Goal: Information Seeking & Learning: Learn about a topic

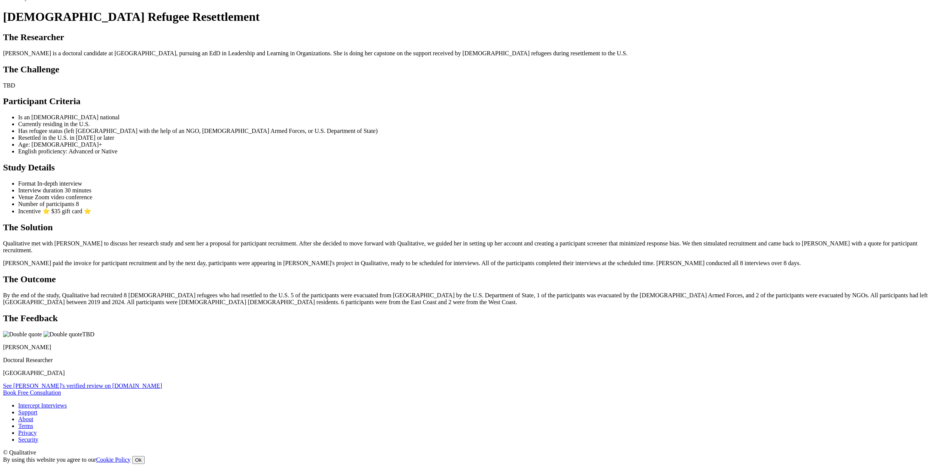
scroll to position [575, 0]
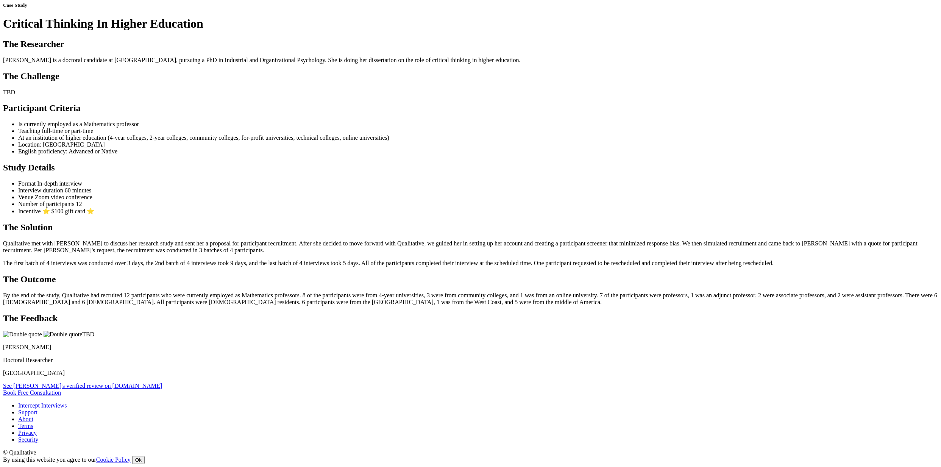
scroll to position [577, 0]
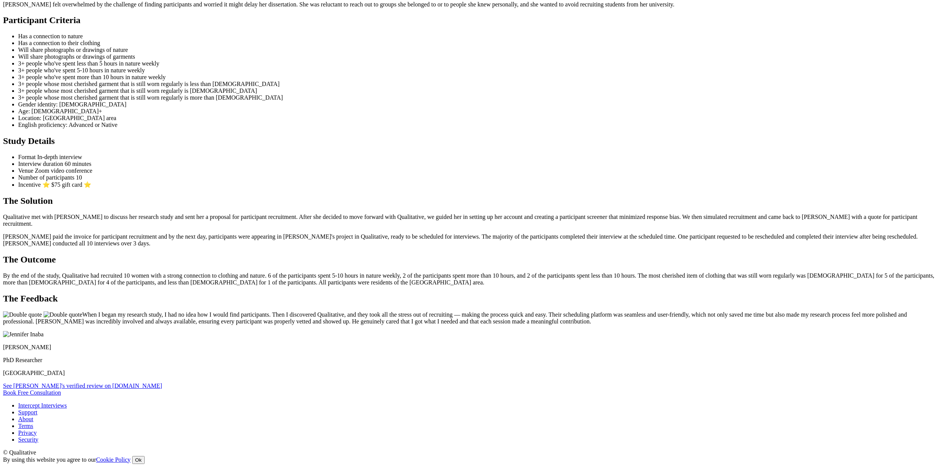
scroll to position [751, 0]
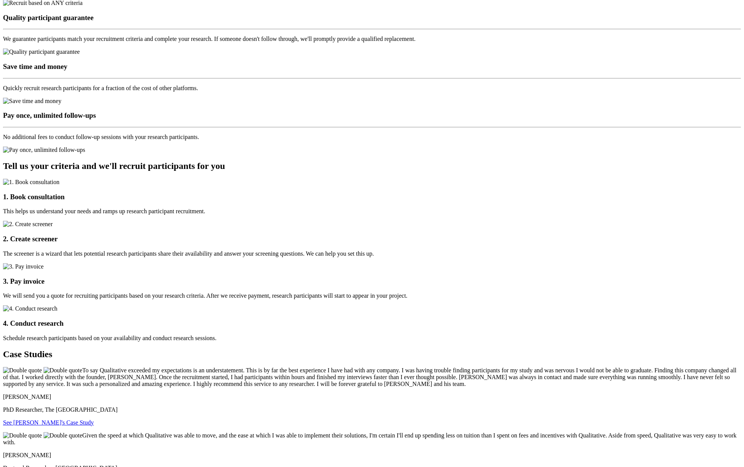
scroll to position [1081, 0]
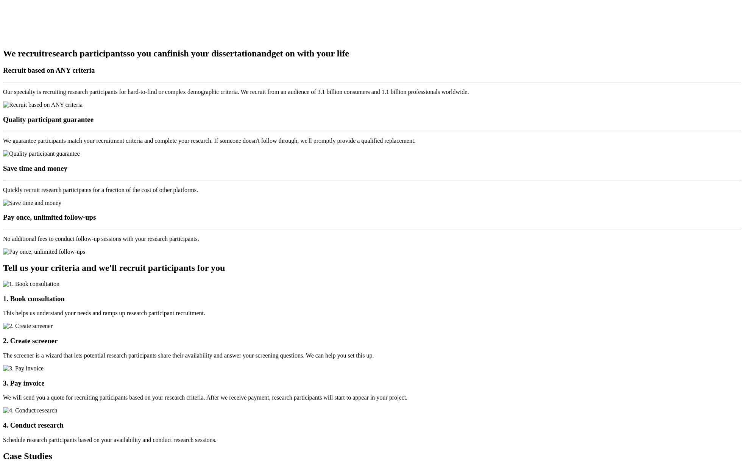
click at [640, 190] on ui-view "Research Participant Recruitment For Doctoral Researchers Book Free Consultatio…" at bounding box center [372, 418] width 738 height 2863
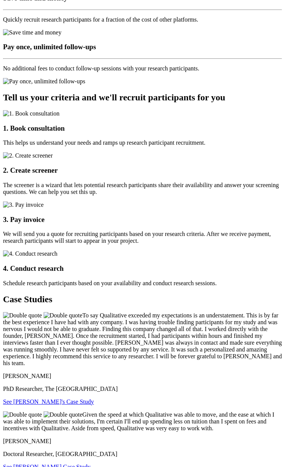
scroll to position [1287, 0]
click at [91, 464] on link "See Tyler's Case Study" at bounding box center [46, 467] width 87 height 6
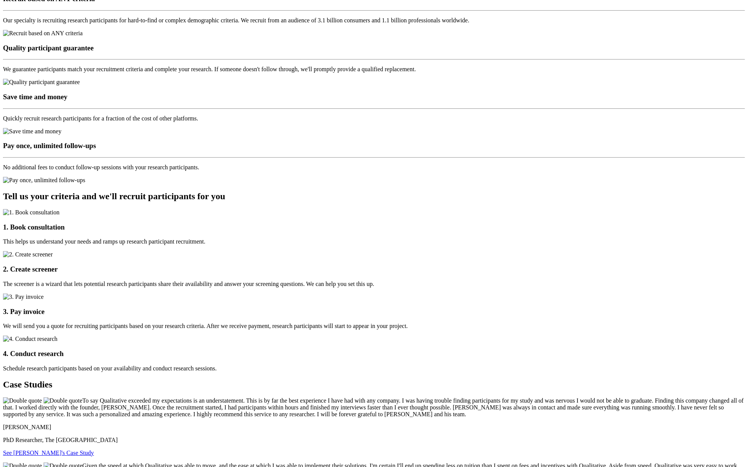
scroll to position [1204, 0]
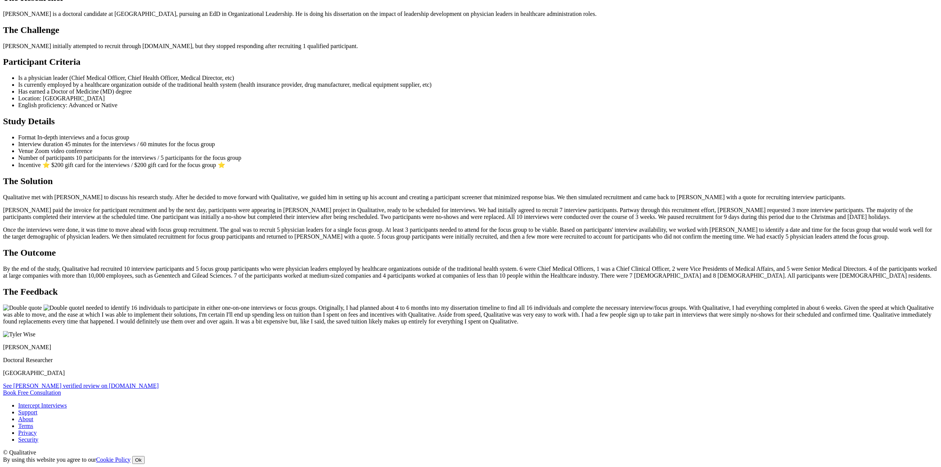
scroll to position [742, 0]
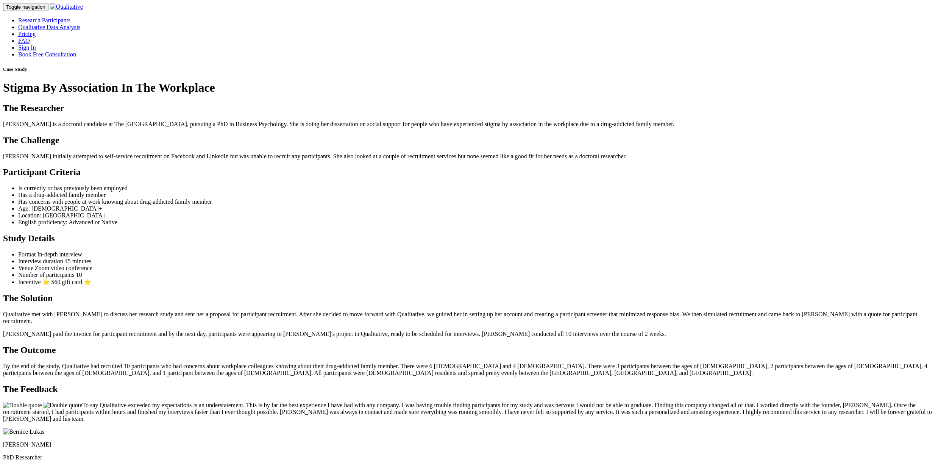
click at [168, 95] on div "Case Study Stigma By Association In The Workplace" at bounding box center [470, 80] width 935 height 28
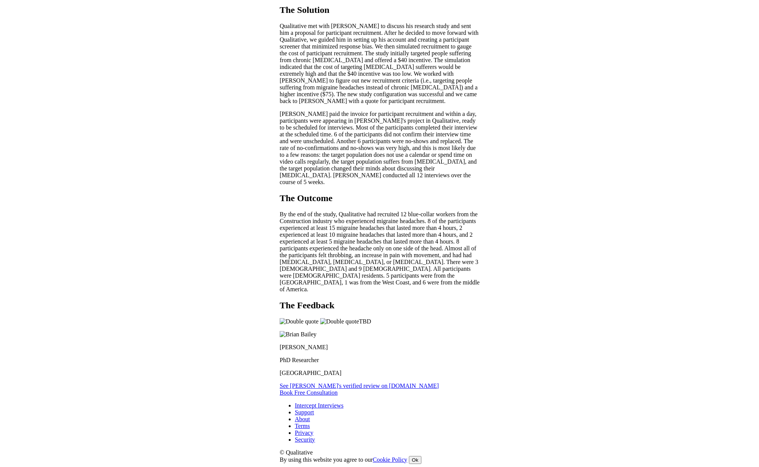
scroll to position [723, 0]
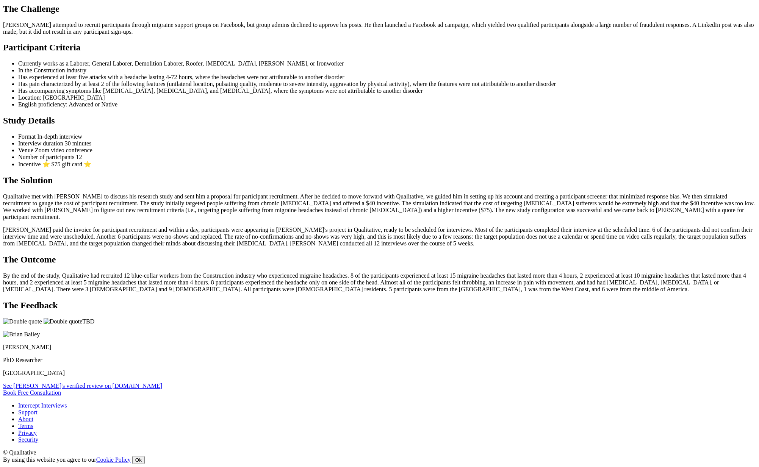
click at [408, 300] on div "The Feedback TBD Brian Bailey PhD Researcher Liberty University See Brian's ver…" at bounding box center [379, 344] width 753 height 89
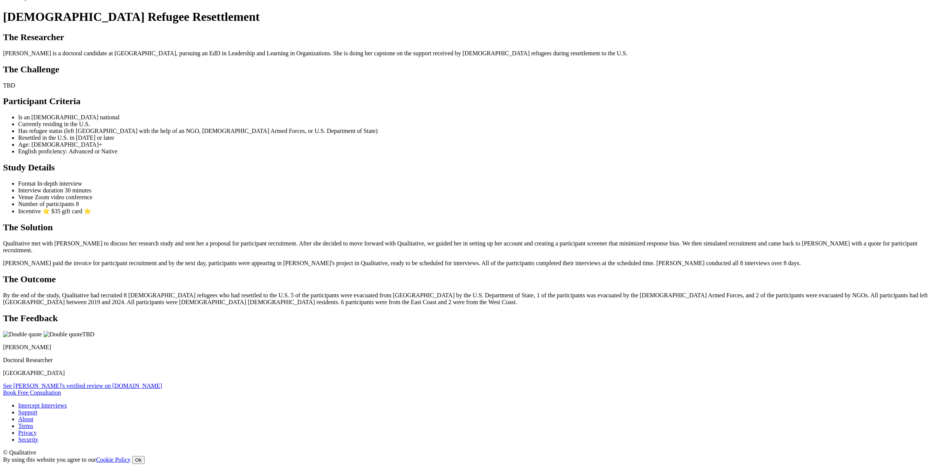
scroll to position [579, 0]
click at [154, 298] on ui-view "Case Study Afghan Refugee Resettlement The Researcher Maureene is a doctoral ca…" at bounding box center [470, 195] width 935 height 400
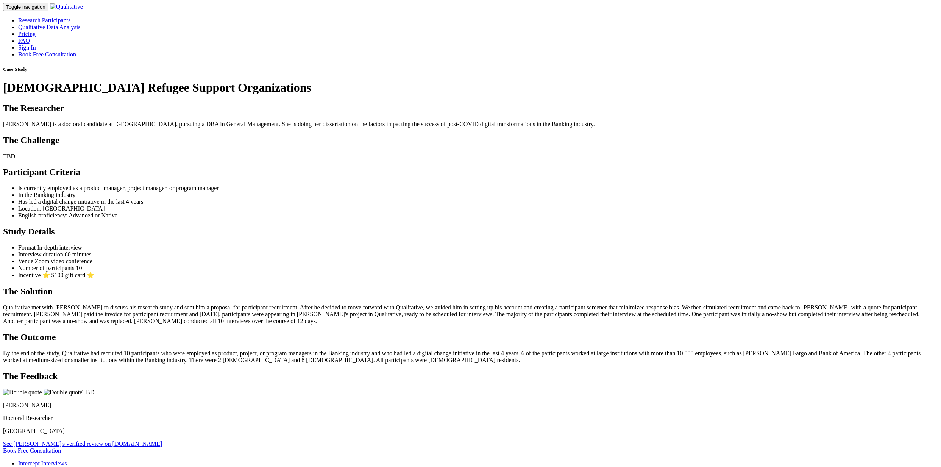
drag, startPoint x: 110, startPoint y: 214, endPoint x: 113, endPoint y: 259, distance: 45.5
click at [110, 214] on ui-view "Case Study Afghan Refugee Support Organizations The Researcher Maureene is a do…" at bounding box center [470, 259] width 935 height 387
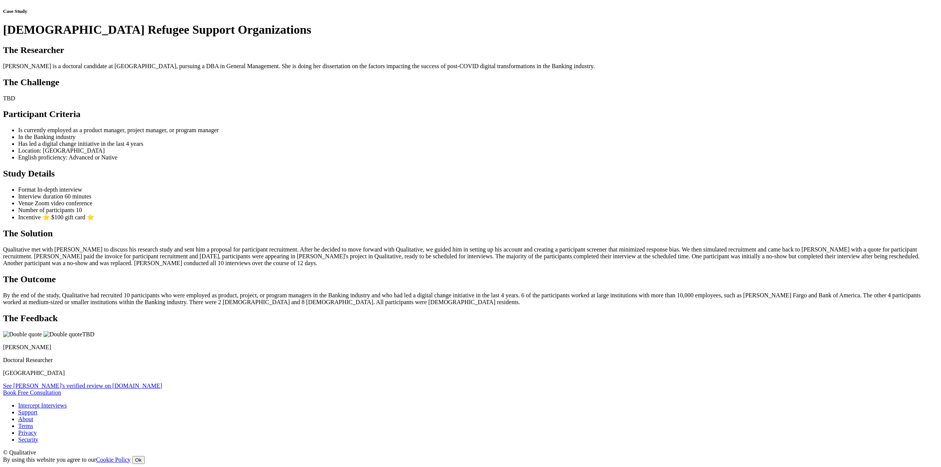
scroll to position [574, 0]
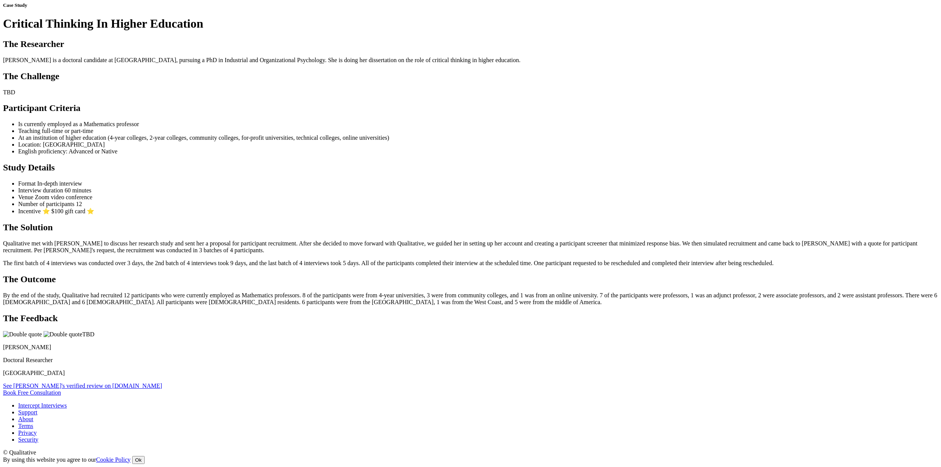
scroll to position [581, 0]
